Goal: Task Accomplishment & Management: Manage account settings

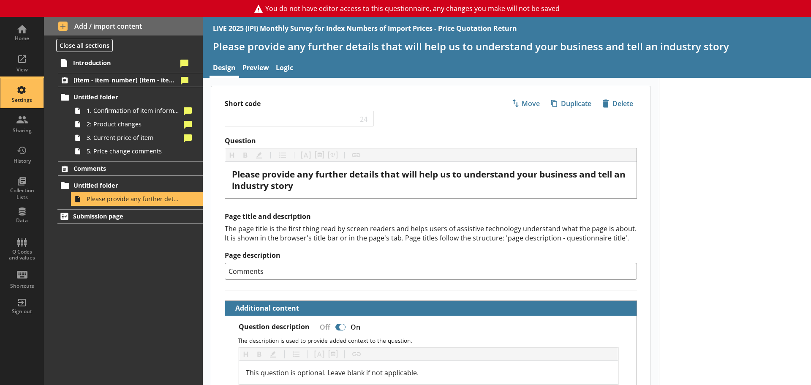
click at [18, 89] on div "Settings" at bounding box center [22, 93] width 30 height 30
click at [23, 94] on div "Settings" at bounding box center [22, 93] width 30 height 30
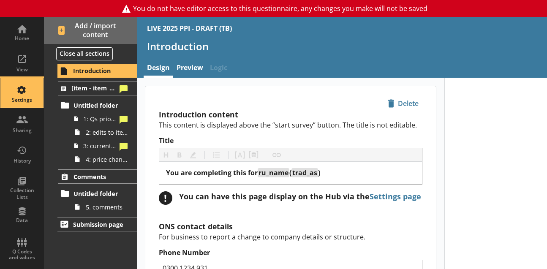
click at [16, 87] on div "Settings" at bounding box center [22, 93] width 30 height 30
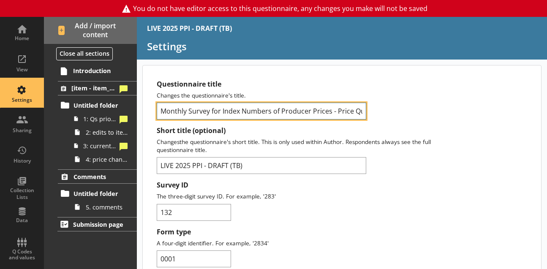
scroll to position [0, 46]
drag, startPoint x: 161, startPoint y: 109, endPoint x: 408, endPoint y: 117, distance: 247.1
click at [408, 117] on div "Questionnaire title Changes the questionnaire's title. Monthly Survey for Index…" at bounding box center [296, 100] width 279 height 40
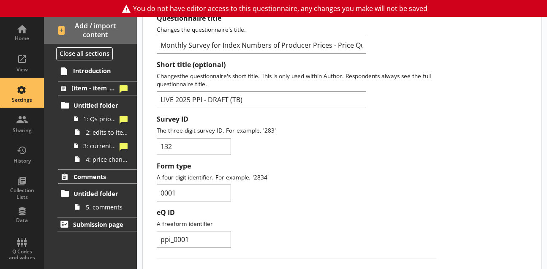
scroll to position [84, 0]
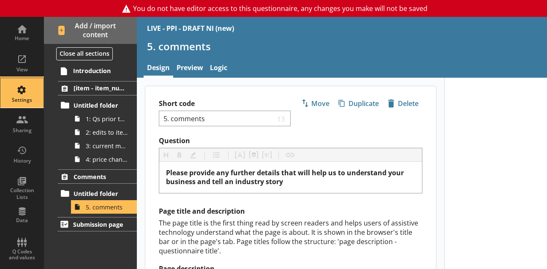
click at [24, 90] on div "Settings" at bounding box center [22, 93] width 30 height 30
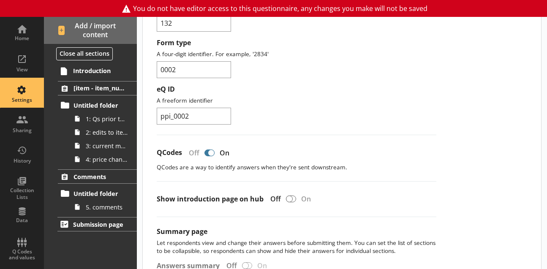
scroll to position [211, 0]
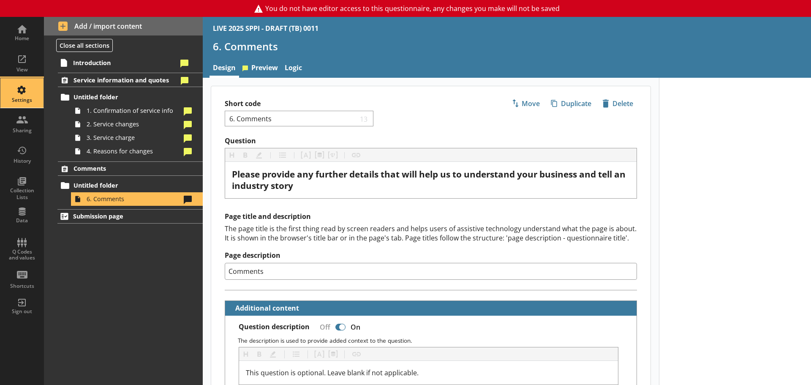
click at [27, 94] on div "Settings" at bounding box center [22, 93] width 30 height 30
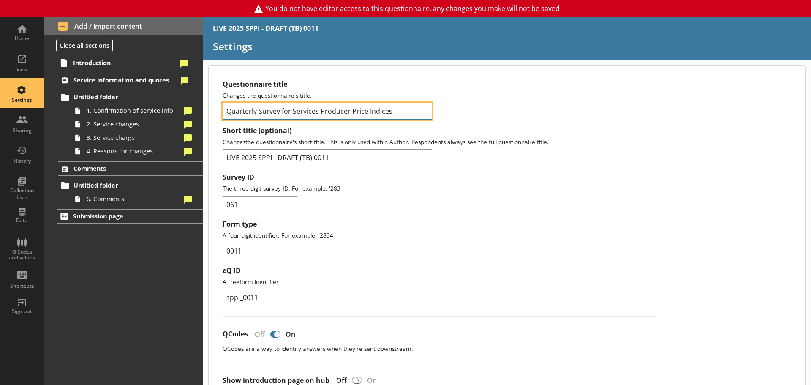
drag, startPoint x: 402, startPoint y: 110, endPoint x: 209, endPoint y: 106, distance: 193.8
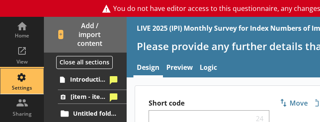
drag, startPoint x: 20, startPoint y: 82, endPoint x: 25, endPoint y: 81, distance: 4.7
click at [20, 82] on div "Settings" at bounding box center [22, 81] width 30 height 25
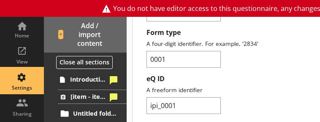
scroll to position [211, 0]
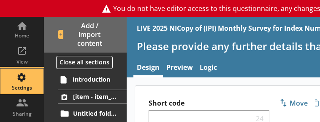
click at [19, 80] on div "Settings" at bounding box center [22, 81] width 30 height 25
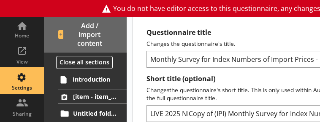
scroll to position [42, 0]
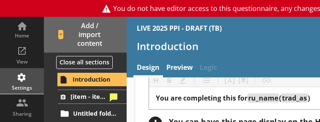
scroll to position [84, 0]
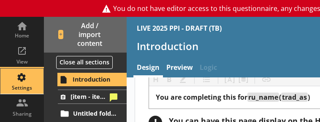
click at [22, 76] on div "Settings" at bounding box center [22, 81] width 30 height 25
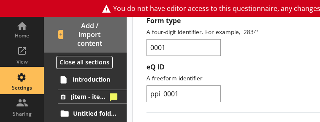
scroll to position [169, 0]
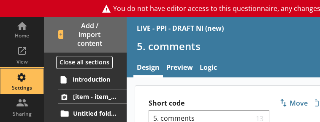
click at [11, 84] on div "Settings" at bounding box center [22, 81] width 30 height 25
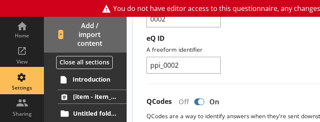
scroll to position [253, 0]
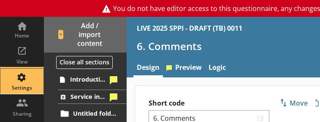
click at [21, 77] on div "Settings" at bounding box center [22, 81] width 30 height 25
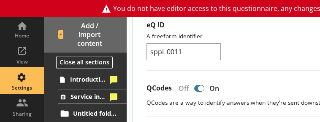
scroll to position [295, 0]
